Goal: Transaction & Acquisition: Purchase product/service

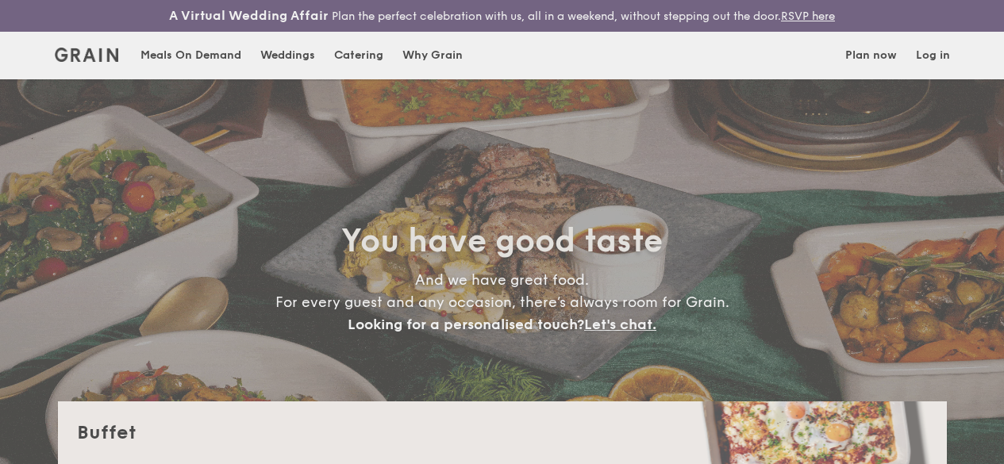
select select
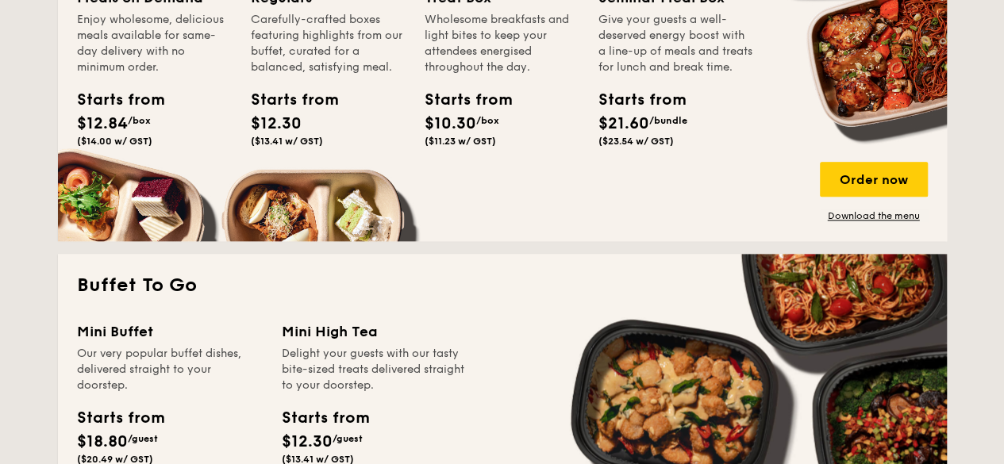
scroll to position [873, 0]
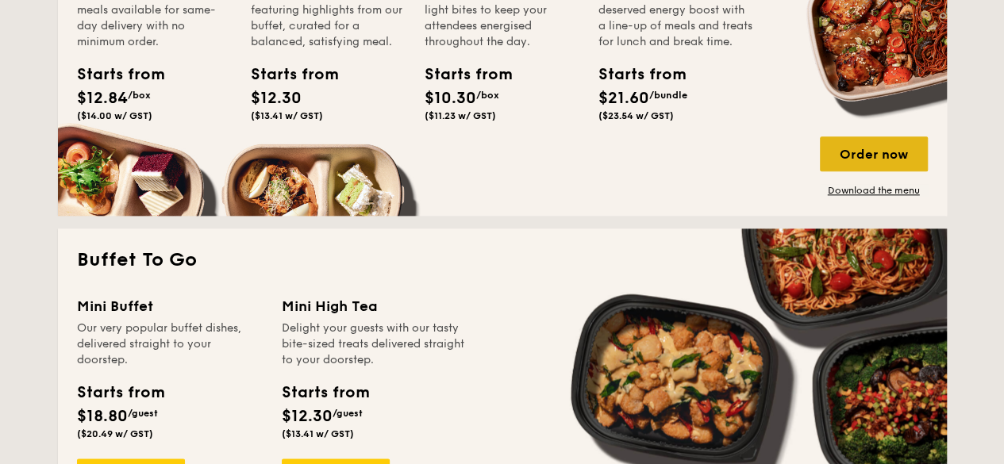
click at [867, 171] on div "Order now" at bounding box center [874, 154] width 108 height 35
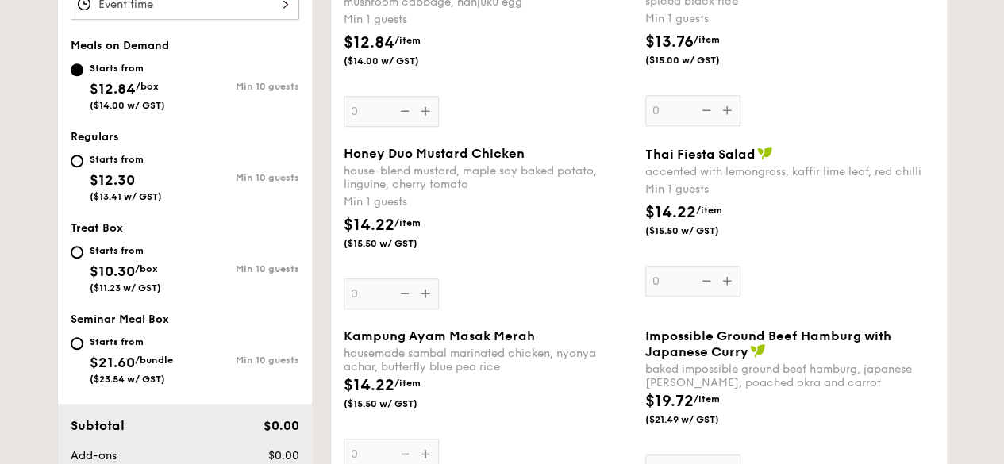
scroll to position [794, 0]
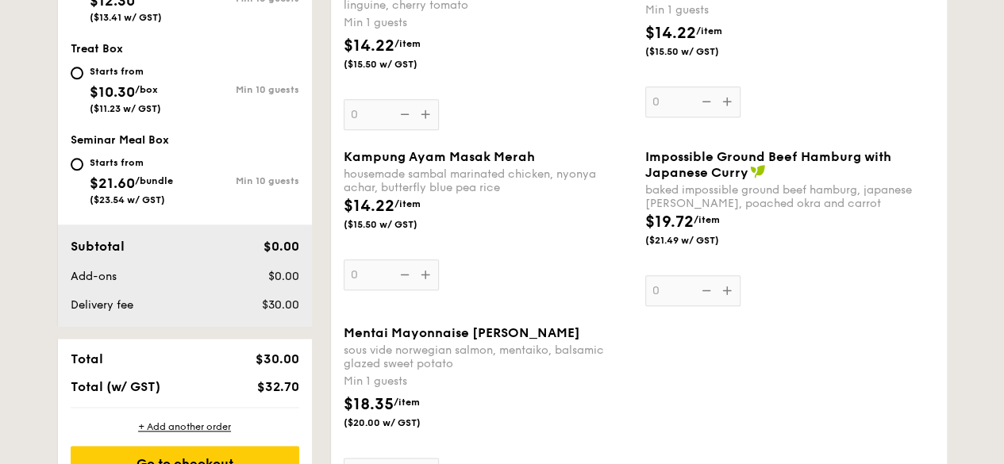
select select
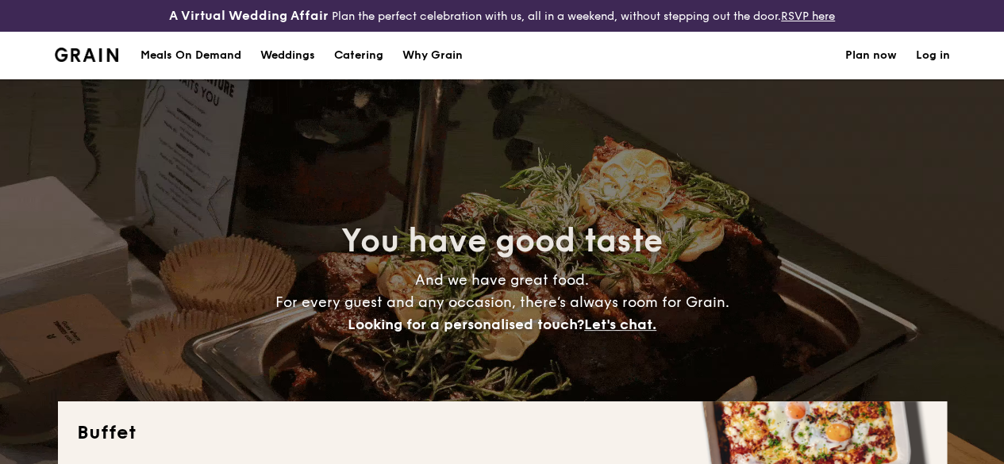
click at [176, 73] on div "Meals On Demand" at bounding box center [190, 56] width 101 height 48
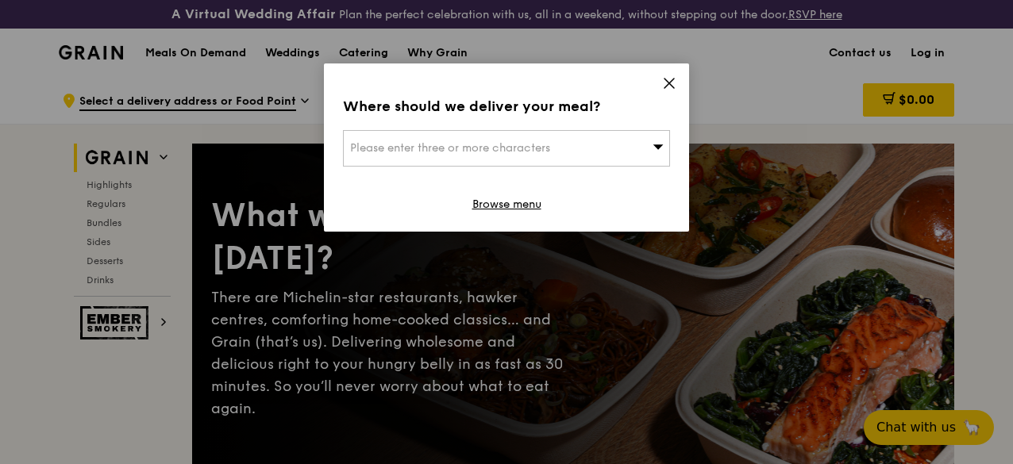
click at [665, 78] on icon at bounding box center [669, 83] width 14 height 14
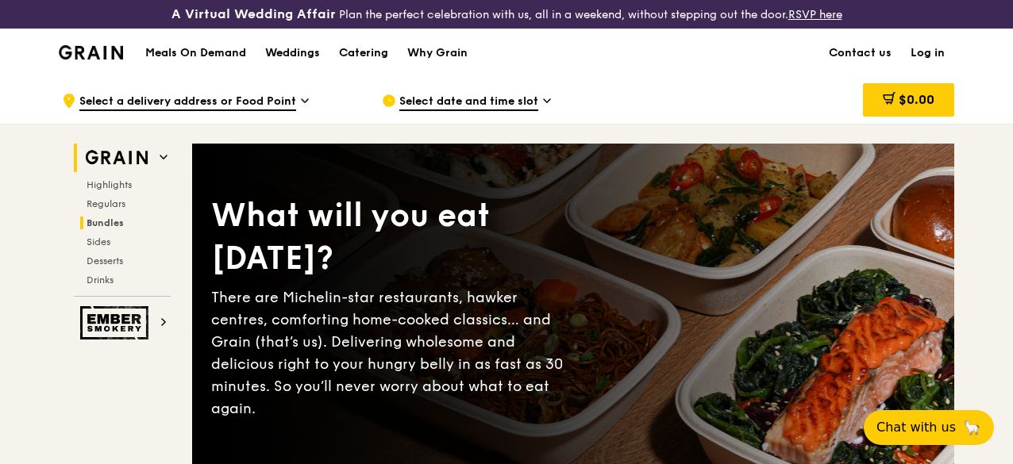
click at [108, 229] on span "Bundles" at bounding box center [105, 222] width 37 height 11
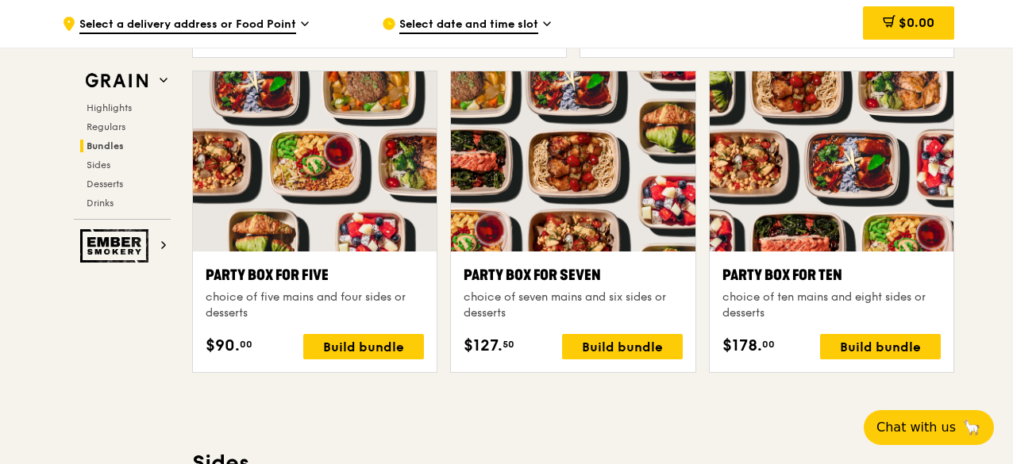
scroll to position [3081, 0]
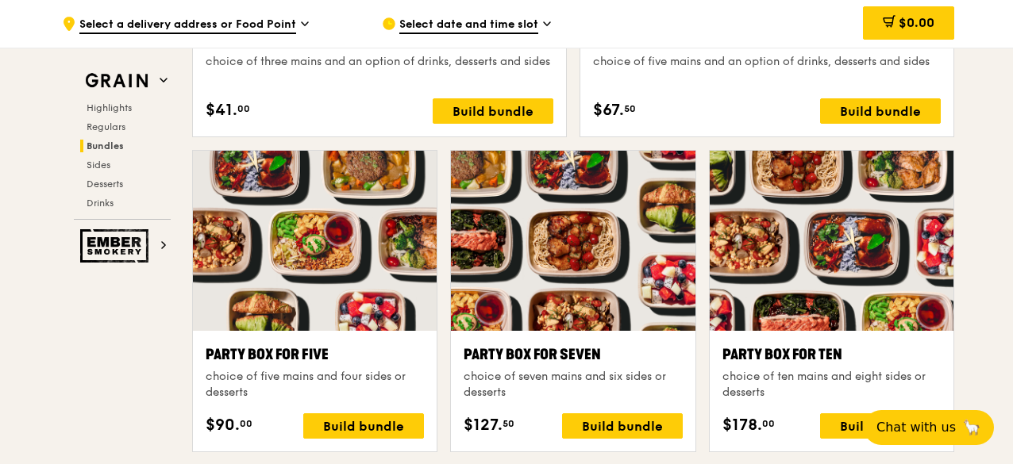
drag, startPoint x: 55, startPoint y: 346, endPoint x: 212, endPoint y: 21, distance: 360.6
click at [56, 337] on div "Grain Highlights Regulars Bundles Sides Desserts Drinks Ember Smokery What will…" at bounding box center [506, 358] width 914 height 6630
